Goal: Feedback & Contribution: Submit feedback/report problem

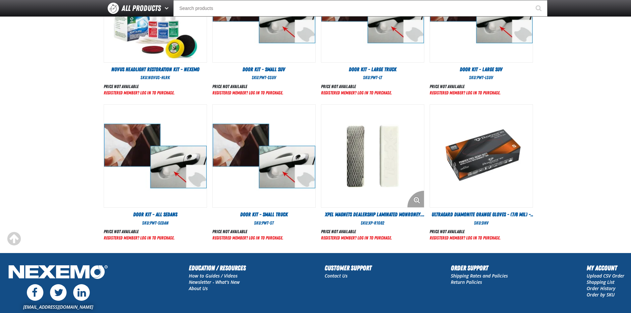
scroll to position [324, 0]
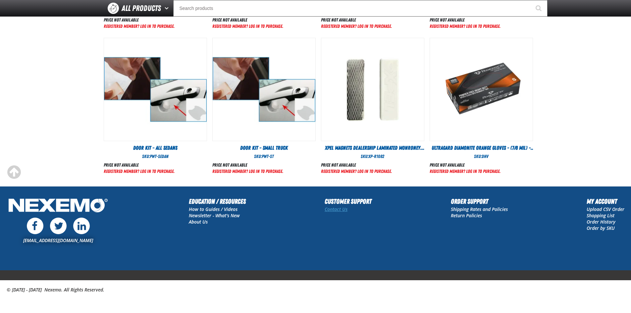
click at [333, 211] on link "Contact Us" at bounding box center [336, 209] width 23 height 6
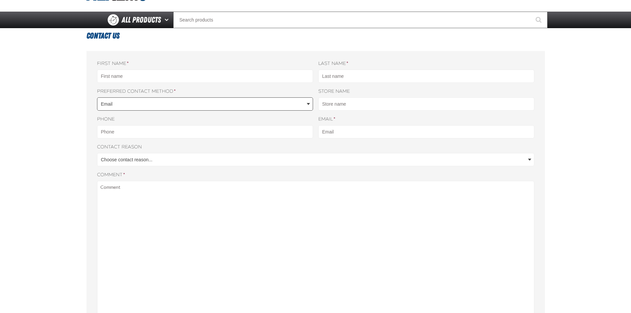
scroll to position [33, 0]
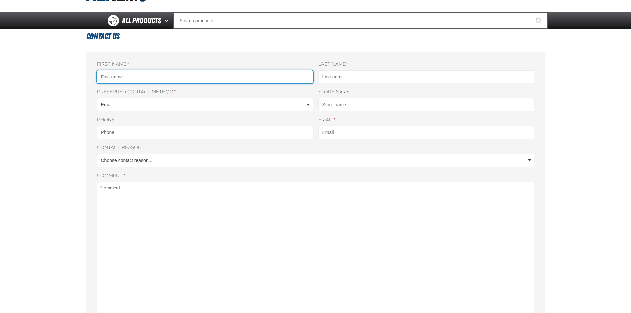
click at [138, 77] on input "First name *" at bounding box center [205, 76] width 216 height 13
type input "JOE MYERS KIA"
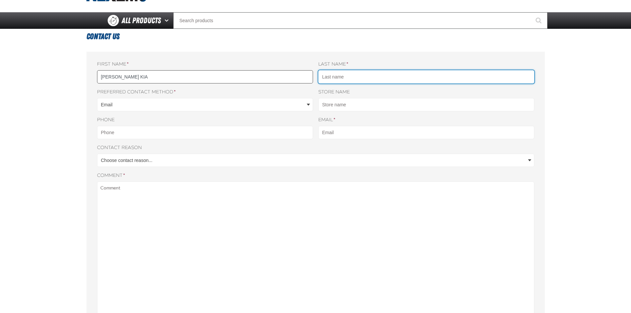
type input "PARTS"
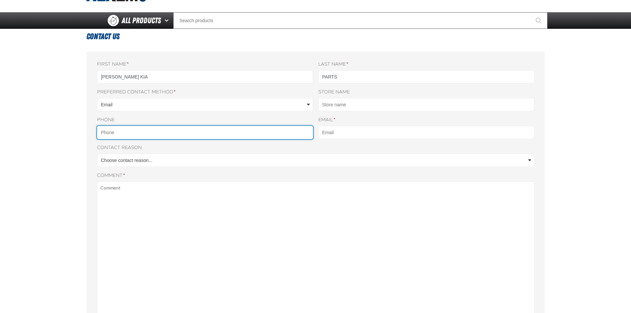
click at [112, 133] on input "Phone" at bounding box center [205, 132] width 216 height 13
type input "3102806085"
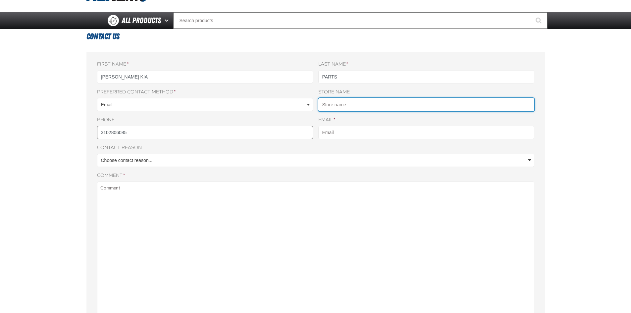
type input "JOE MYERS KIA PARTS"
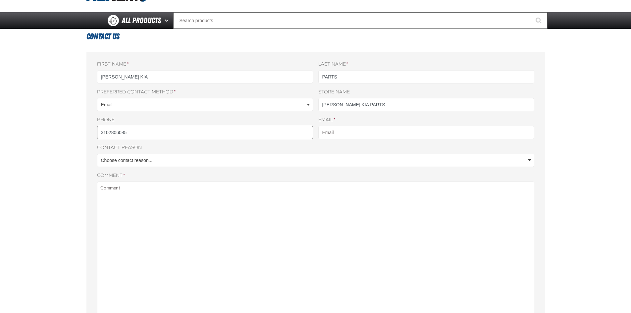
type input "LRODEZNO@VTAIG.COM"
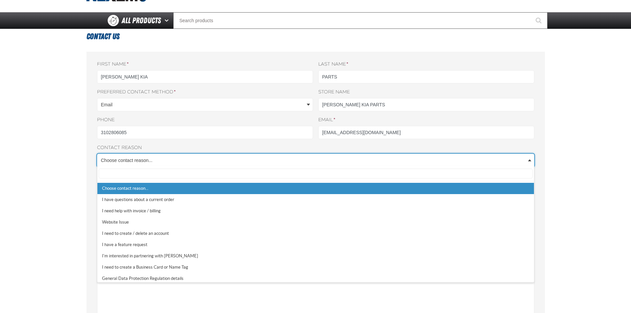
click at [130, 160] on body "Skip to Main Content Staging Site 5.1 Upgrade Site Log In Log In Welcome Log In…" at bounding box center [315, 247] width 631 height 560
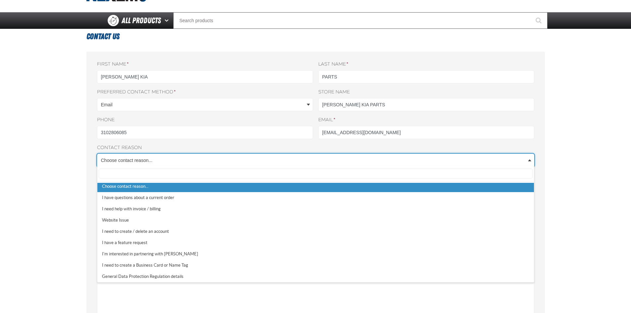
scroll to position [0, 0]
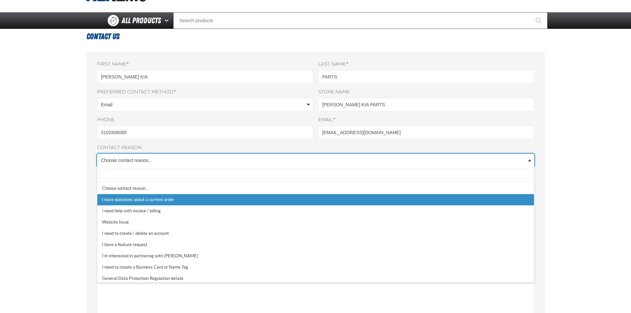
select select "1"
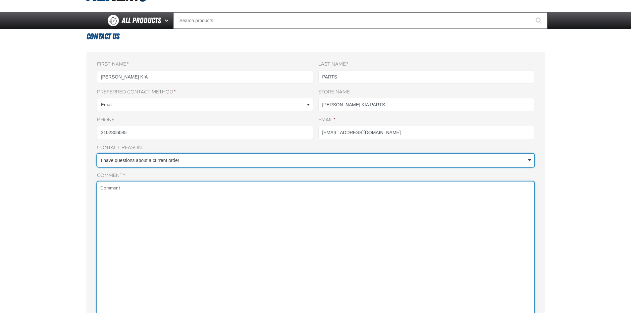
click at [117, 189] on textarea "Comment *" at bounding box center [316, 272] width 438 height 180
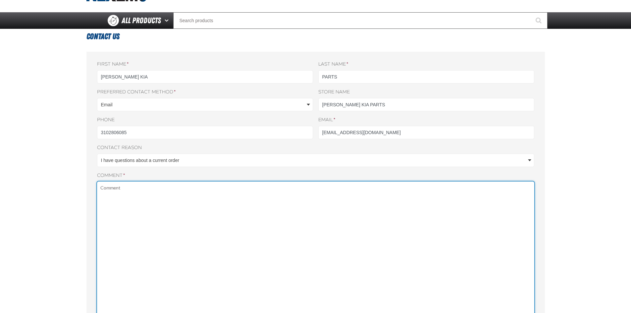
type textarea "I"
type textarea "O"
click at [122, 187] on textarea "I MISSING MY XL GLOVES" at bounding box center [316, 272] width 438 height 180
click at [131, 189] on textarea "I MISSING MY XL GLOVES" at bounding box center [316, 272] width 438 height 180
click at [132, 188] on textarea "I MISSING MY XL GLOVES" at bounding box center [316, 272] width 438 height 180
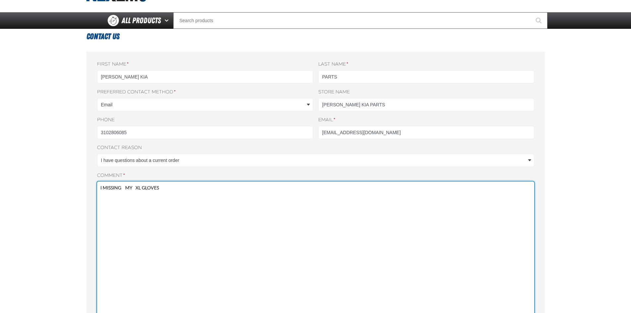
click at [166, 190] on textarea "I MISSING MY XL GLOVES" at bounding box center [316, 272] width 438 height 180
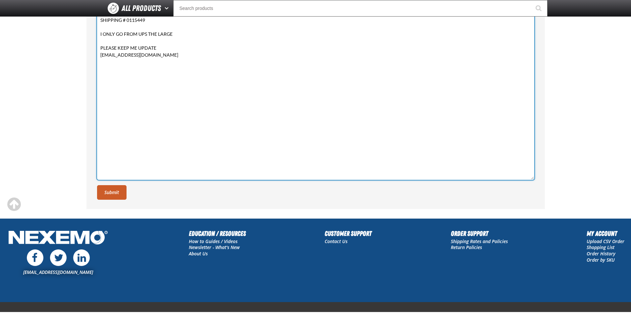
scroll to position [199, 0]
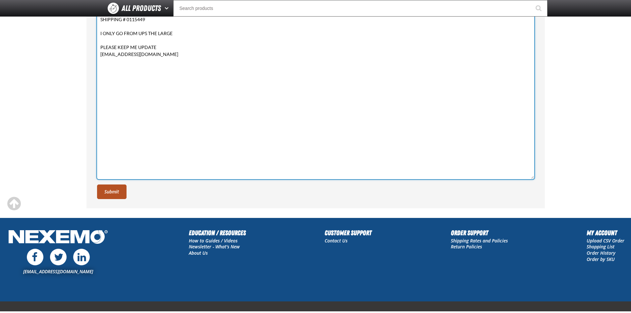
type textarea "I MISSING MY XL GLOVES ON THIS ORDER ORDER NUMBER #1016593 SHIPPING # 0115449 I…"
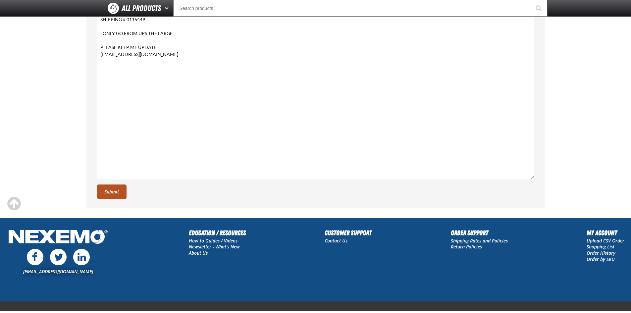
click at [120, 192] on button "Submit" at bounding box center [111, 192] width 29 height 15
